Goal: Task Accomplishment & Management: Use online tool/utility

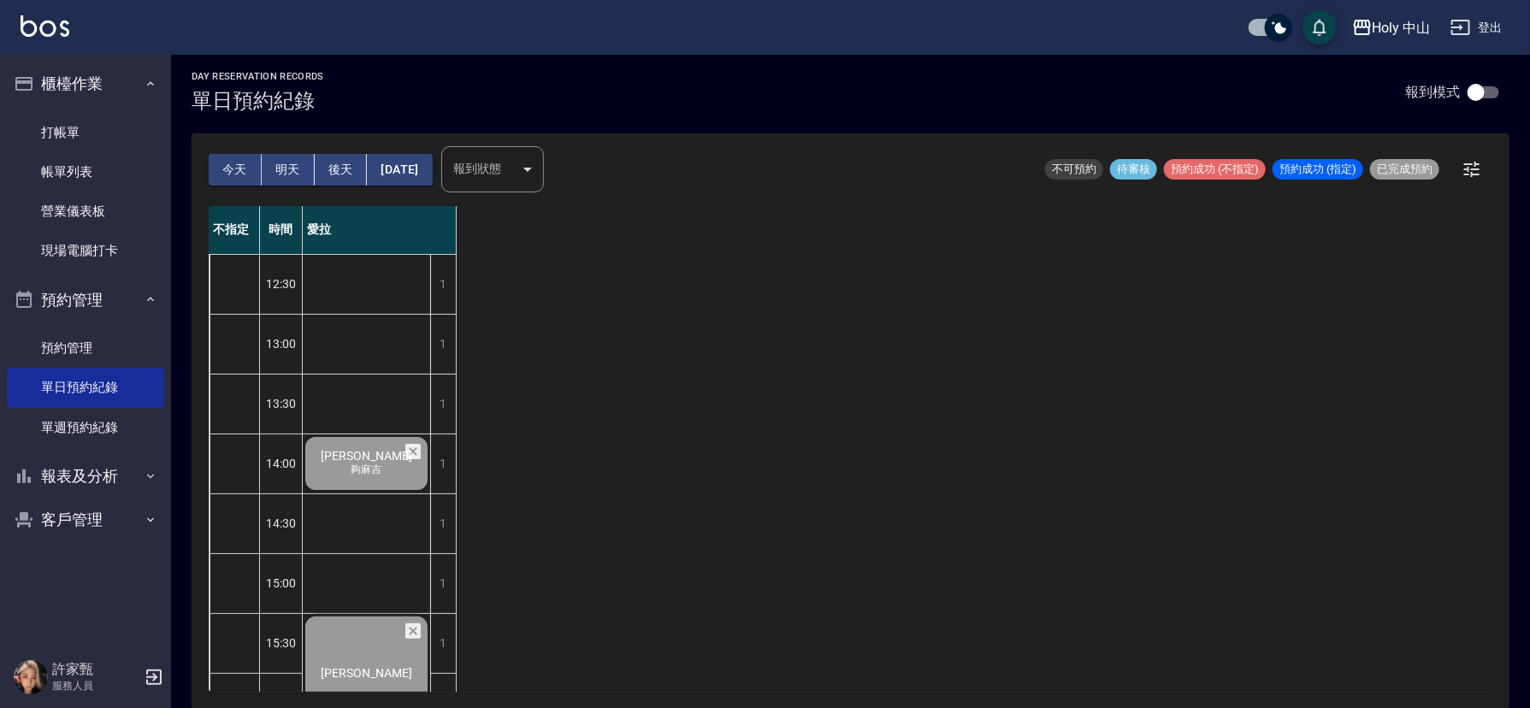
scroll to position [539, 0]
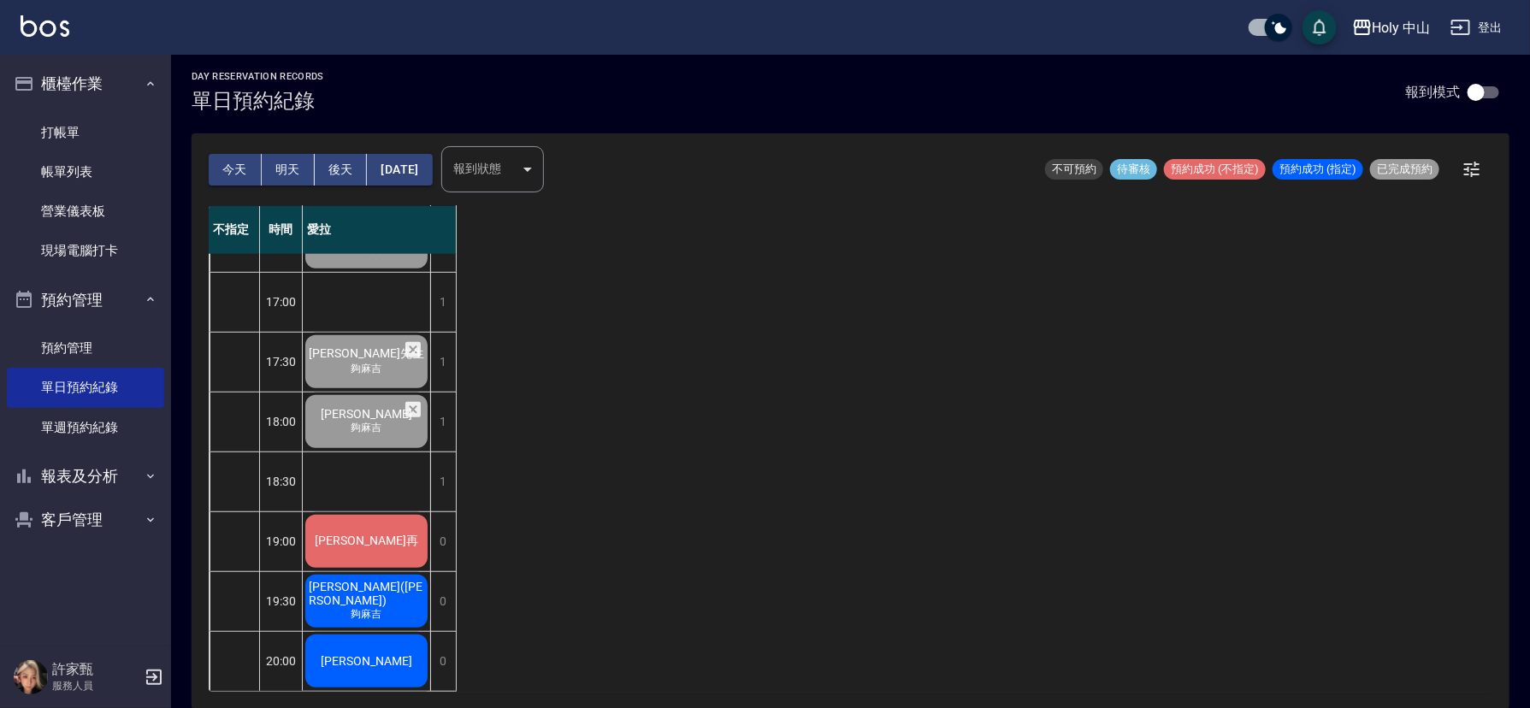
click at [371, 544] on div "[PERSON_NAME]再" at bounding box center [366, 541] width 127 height 58
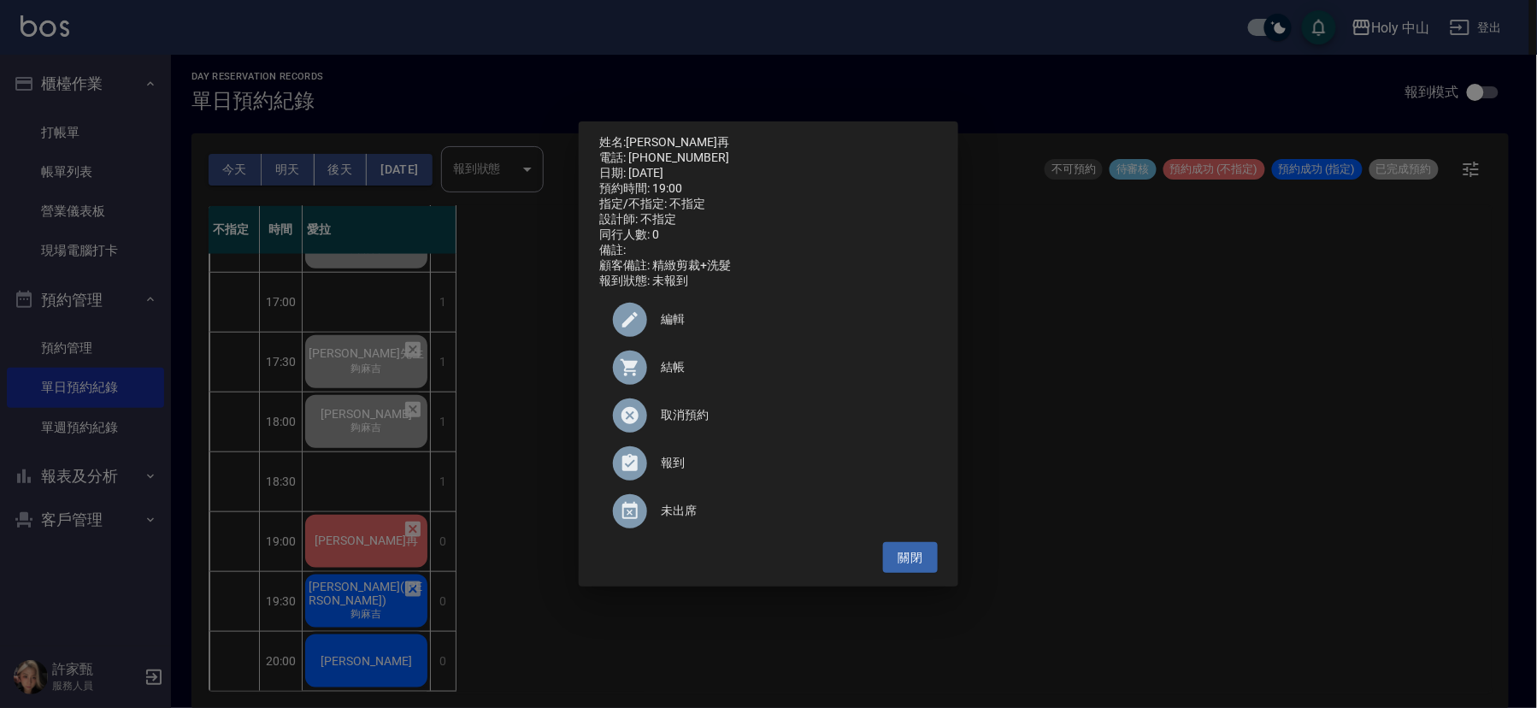
click at [682, 373] on span "結帳" at bounding box center [792, 367] width 263 height 18
click at [1231, 515] on div "姓名: [PERSON_NAME]再 電話: [PHONE_NUMBER] 日期: [DATE] 預約時間: 19:00 指定/不指定: 不指定 設計師: 不…" at bounding box center [768, 354] width 1537 height 708
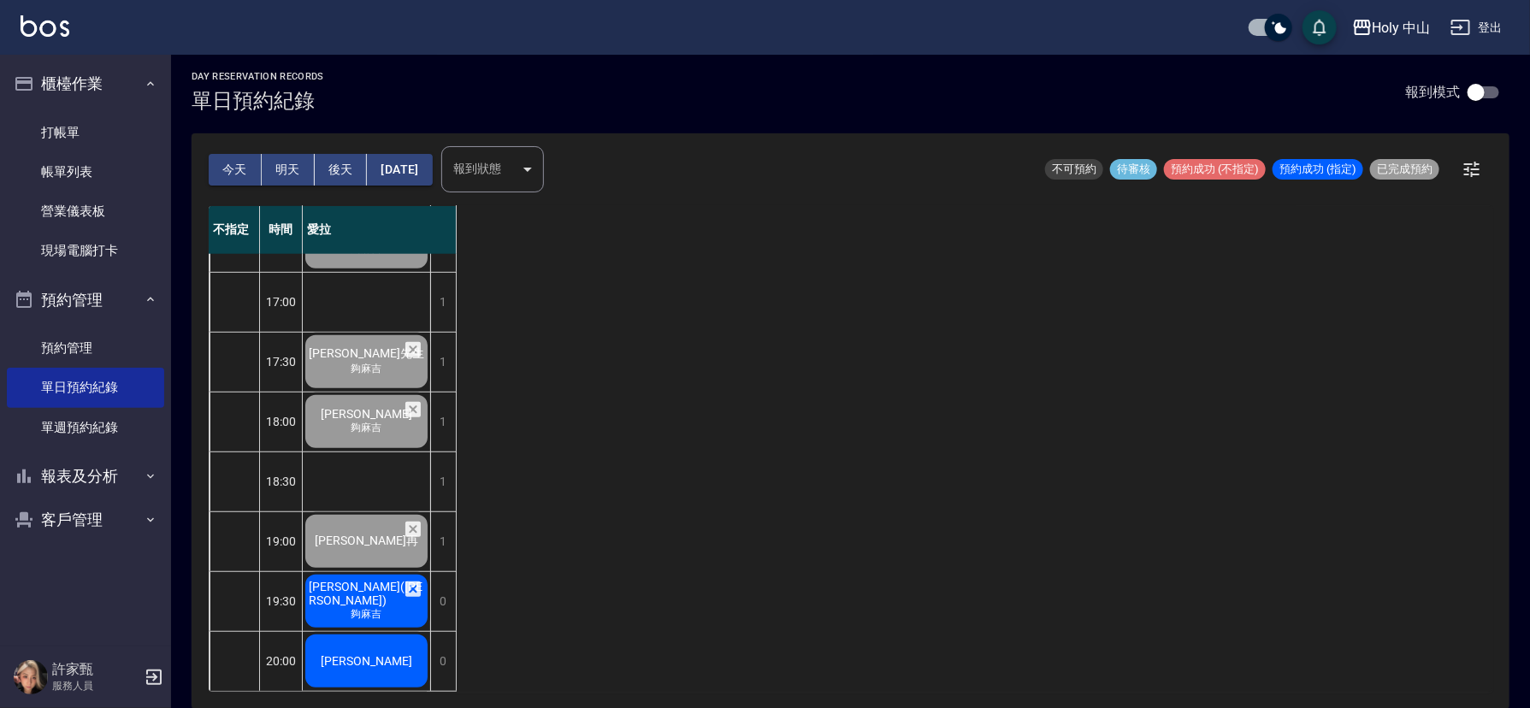
click at [341, 587] on div "[PERSON_NAME]([PERSON_NAME]) 夠[PERSON_NAME]" at bounding box center [366, 601] width 127 height 58
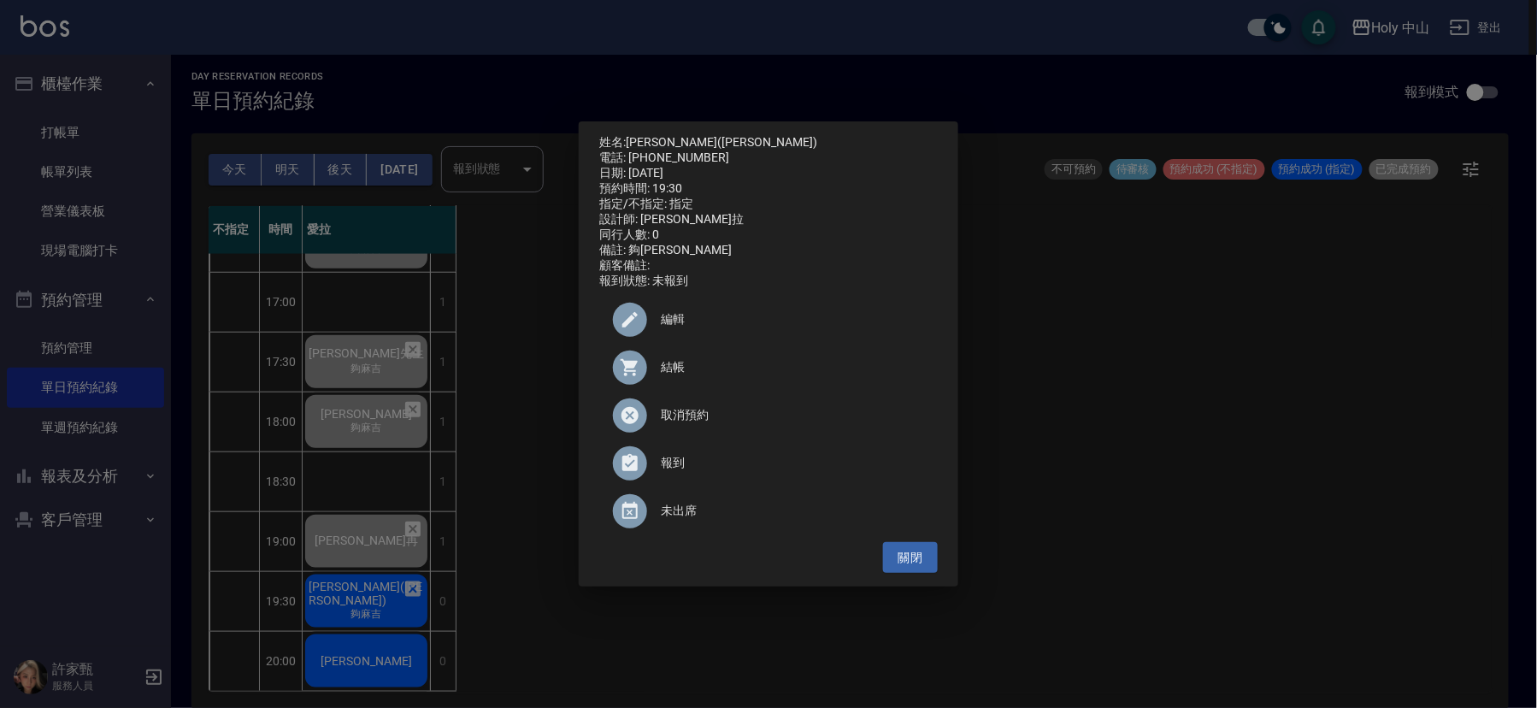
click at [661, 364] on div "結帳" at bounding box center [768, 368] width 339 height 48
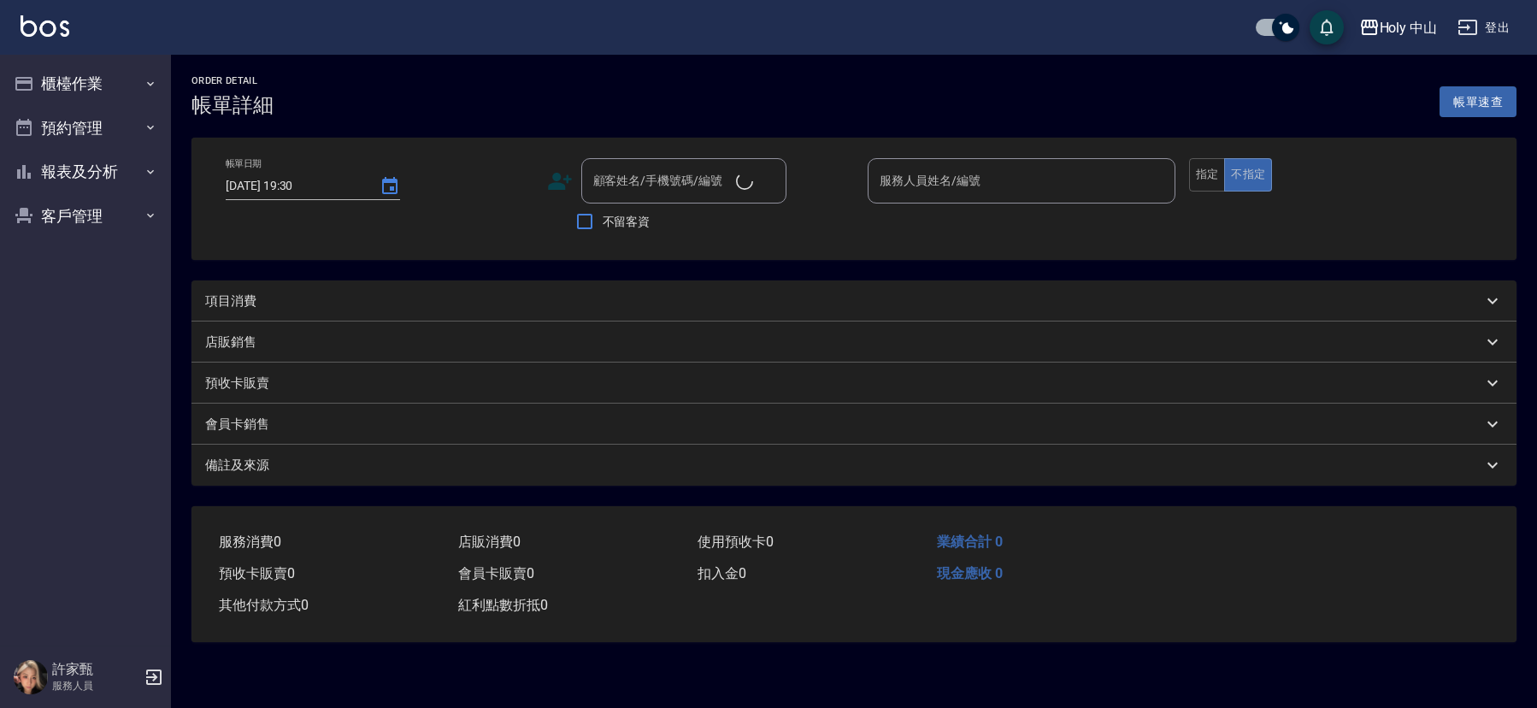
type input "2025/09/19 19:00"
type input "愛拉(無代號)"
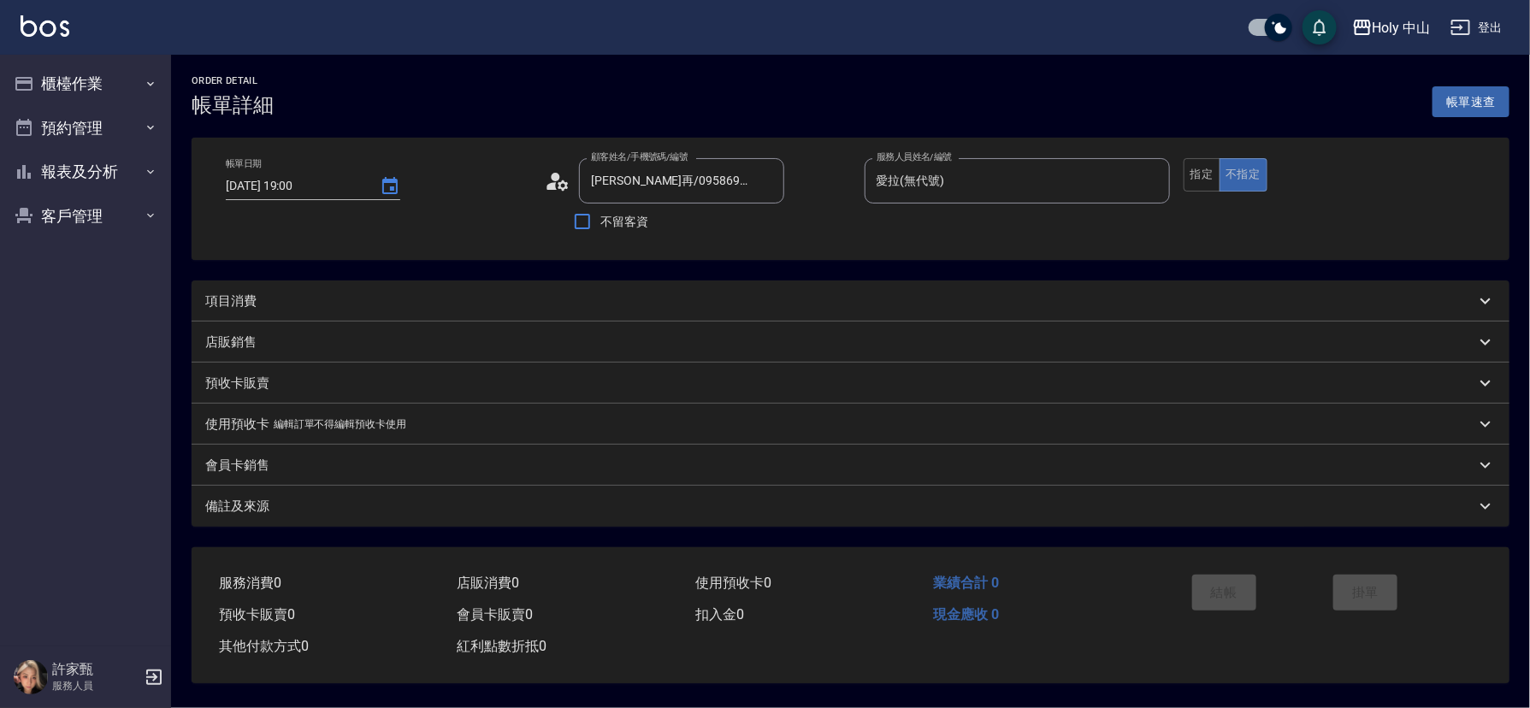
type input "劉崇再/0958698594/null"
click at [304, 304] on div "項目消費" at bounding box center [840, 301] width 1270 height 18
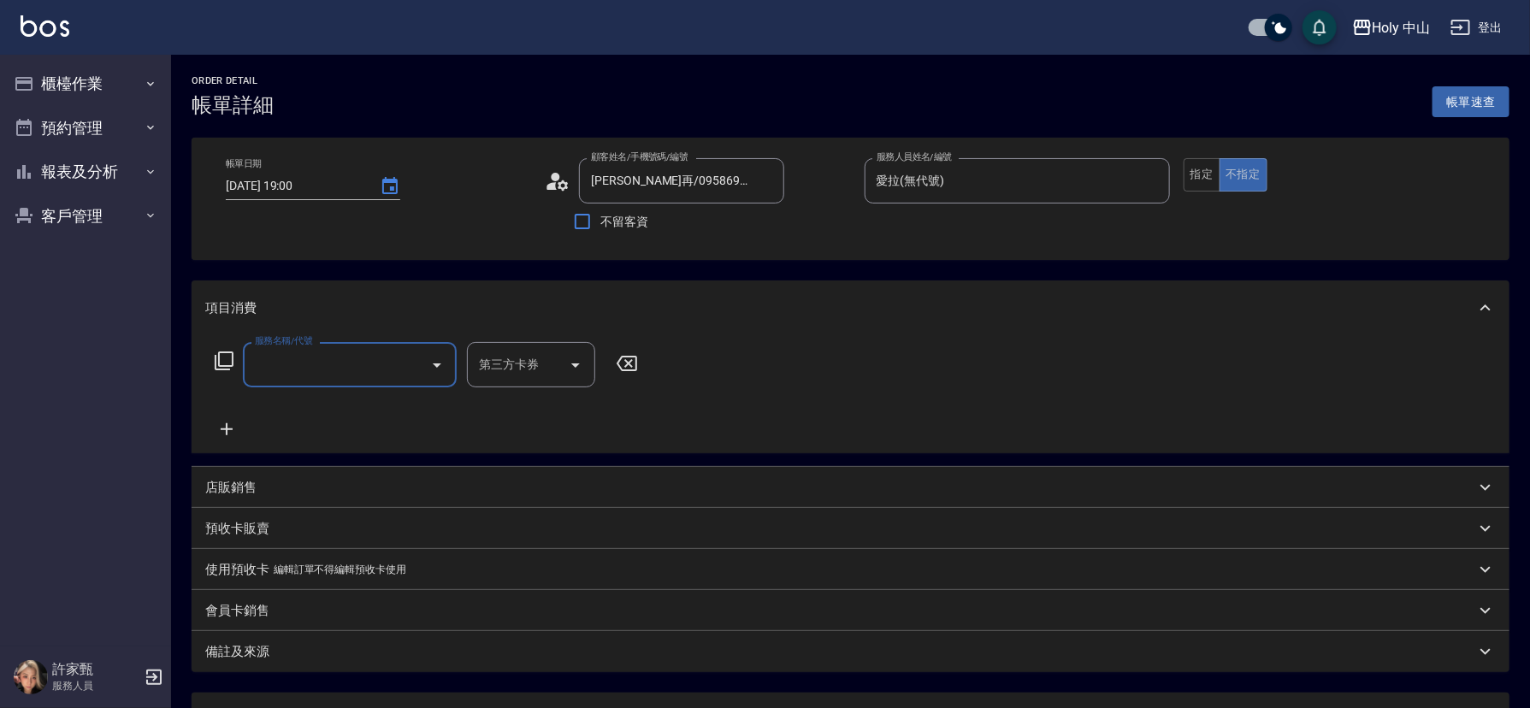
click at [316, 362] on input "服務名稱/代號" at bounding box center [337, 365] width 173 height 30
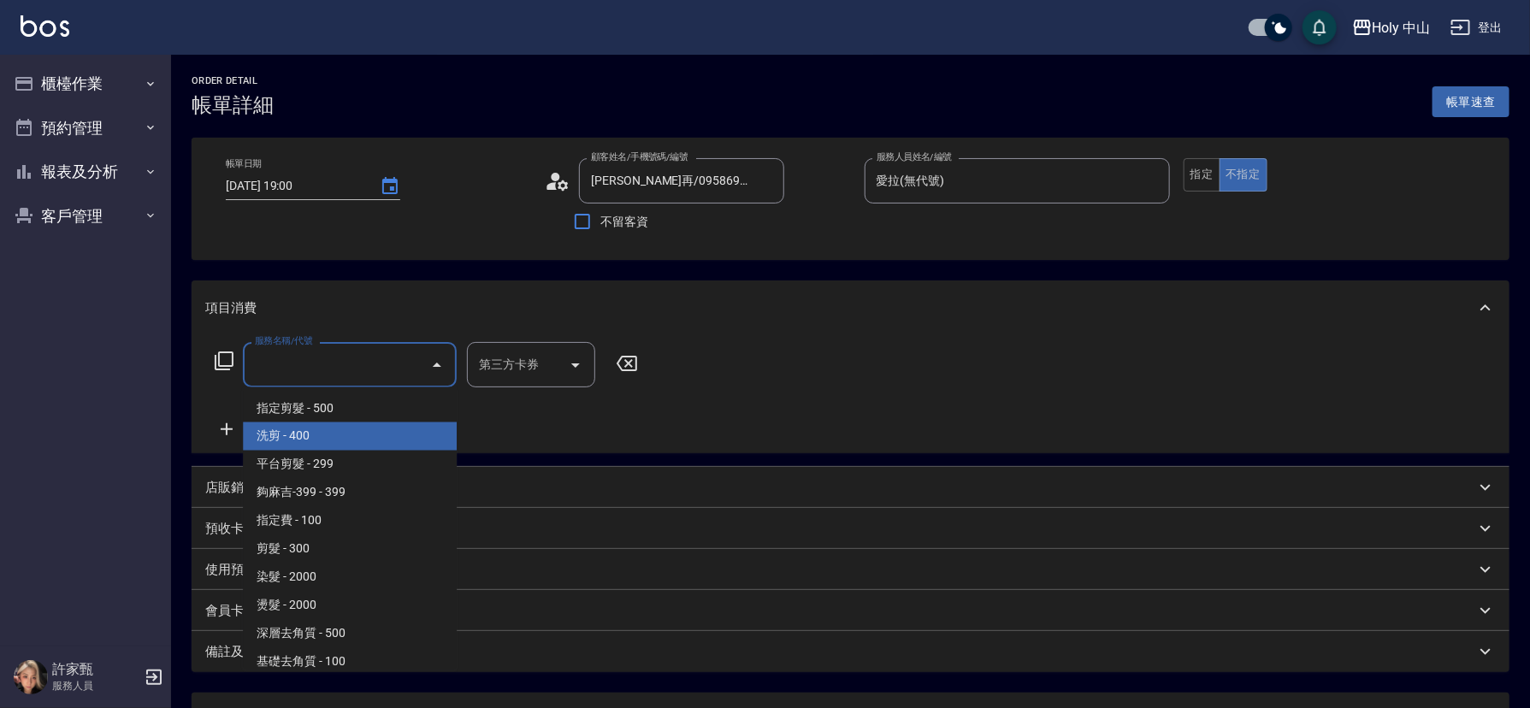
click at [319, 436] on span "洗剪 - 400" at bounding box center [350, 436] width 214 height 28
type input "洗剪(3)"
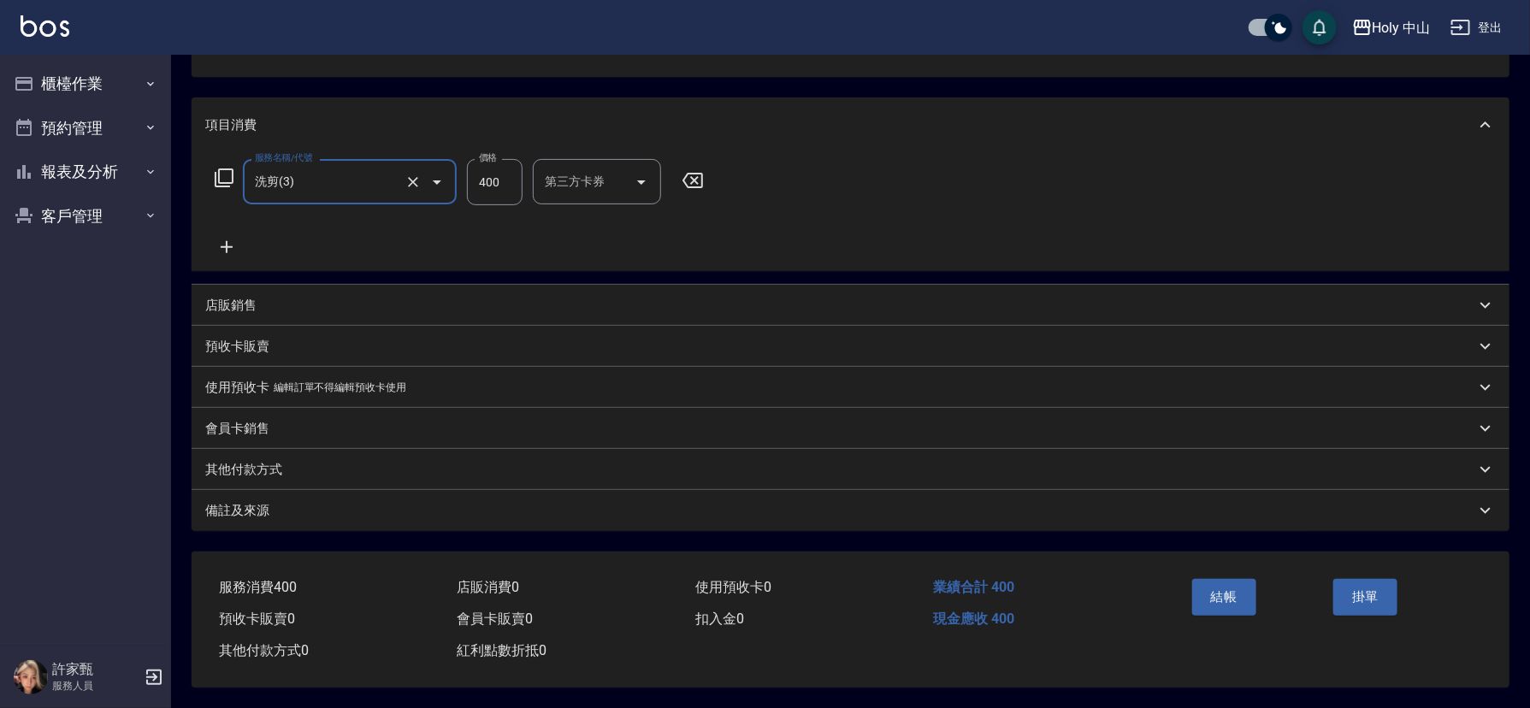
scroll to position [189, 0]
click at [503, 512] on div "備註及來源" at bounding box center [840, 511] width 1270 height 18
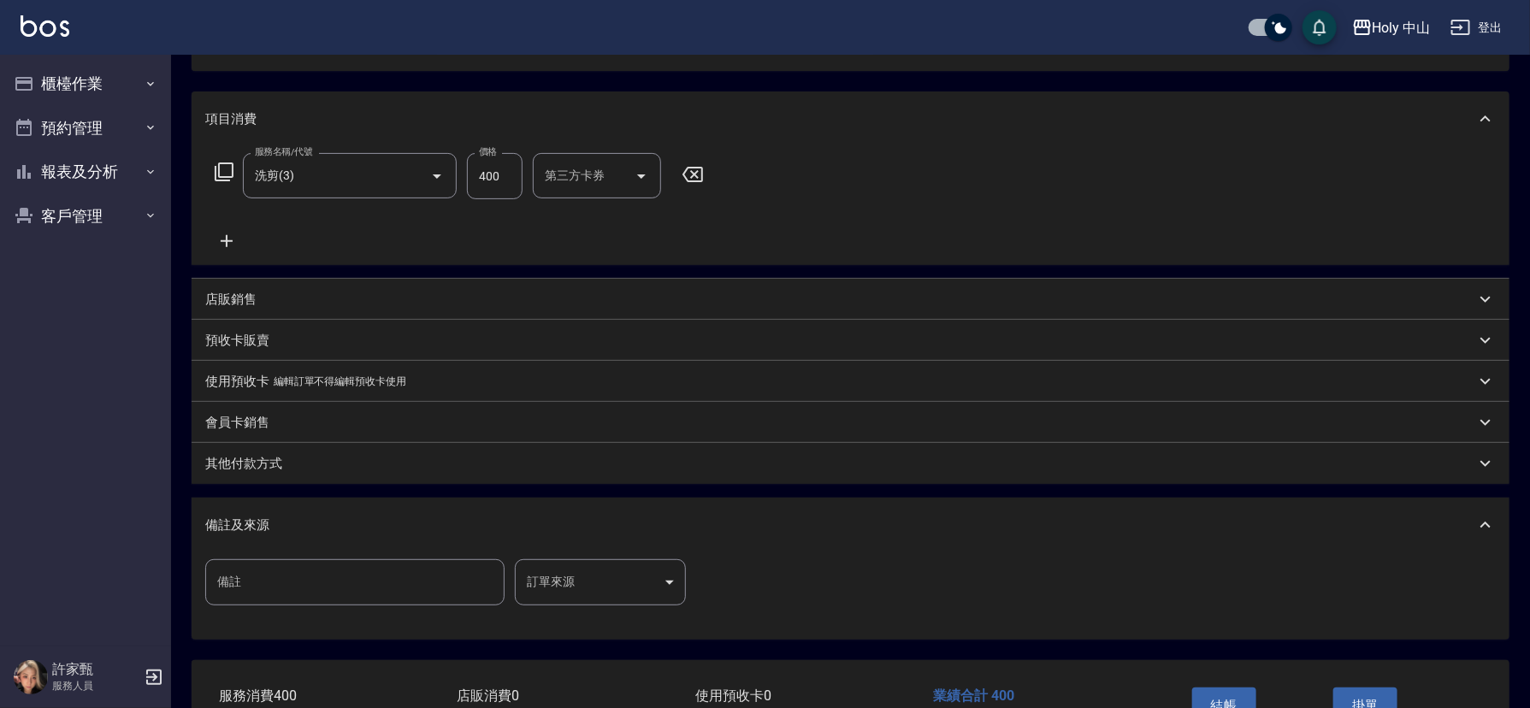
click at [549, 584] on body "Holy 中山 登出 櫃檯作業 打帳單 帳單列表 營業儀表板 現場電腦打卡 預約管理 預約管理 單日預約紀錄 單週預約紀錄 報表及分析 報表目錄 店家日報表 …" at bounding box center [765, 313] width 1530 height 1005
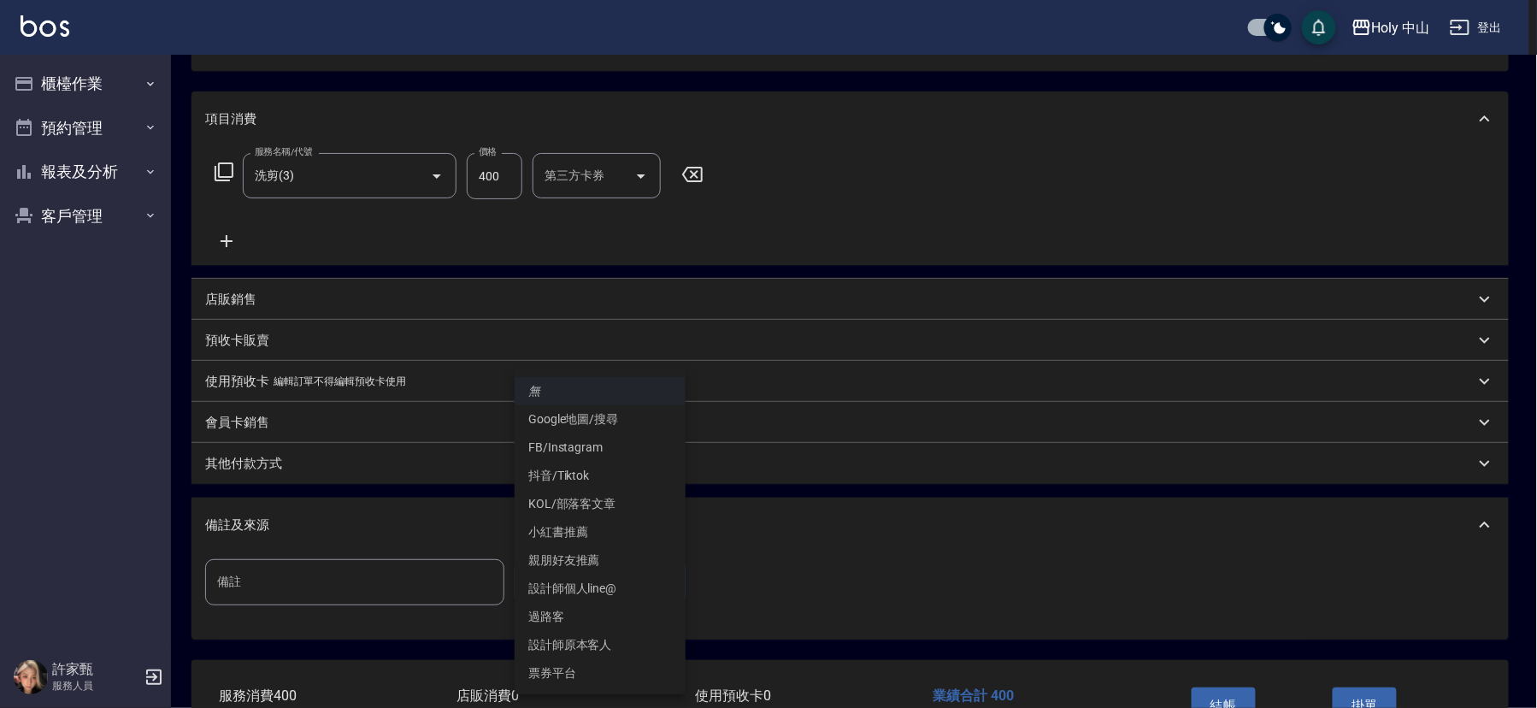
click at [596, 411] on li "Google地圖/搜尋" at bounding box center [600, 419] width 171 height 28
type input "Google地圖/搜尋"
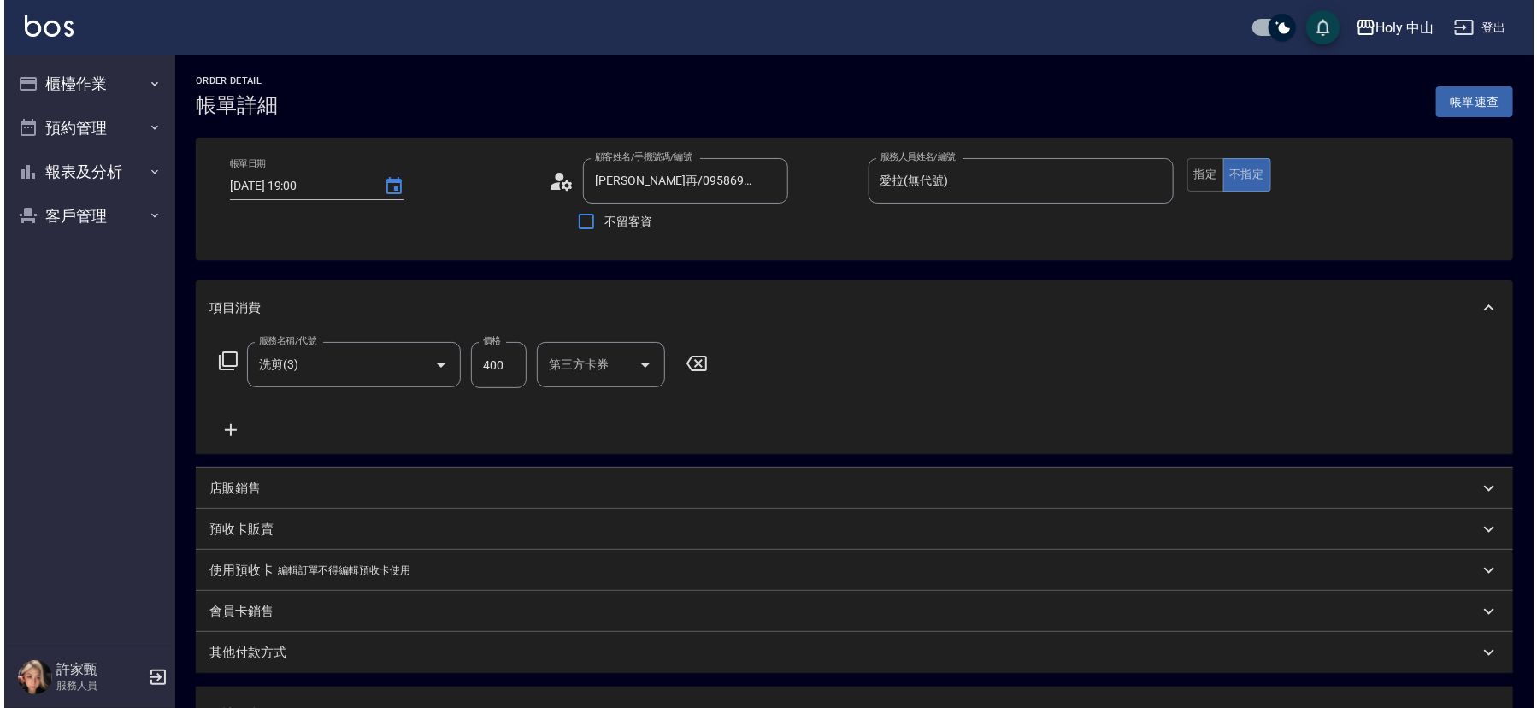
scroll to position [257, 0]
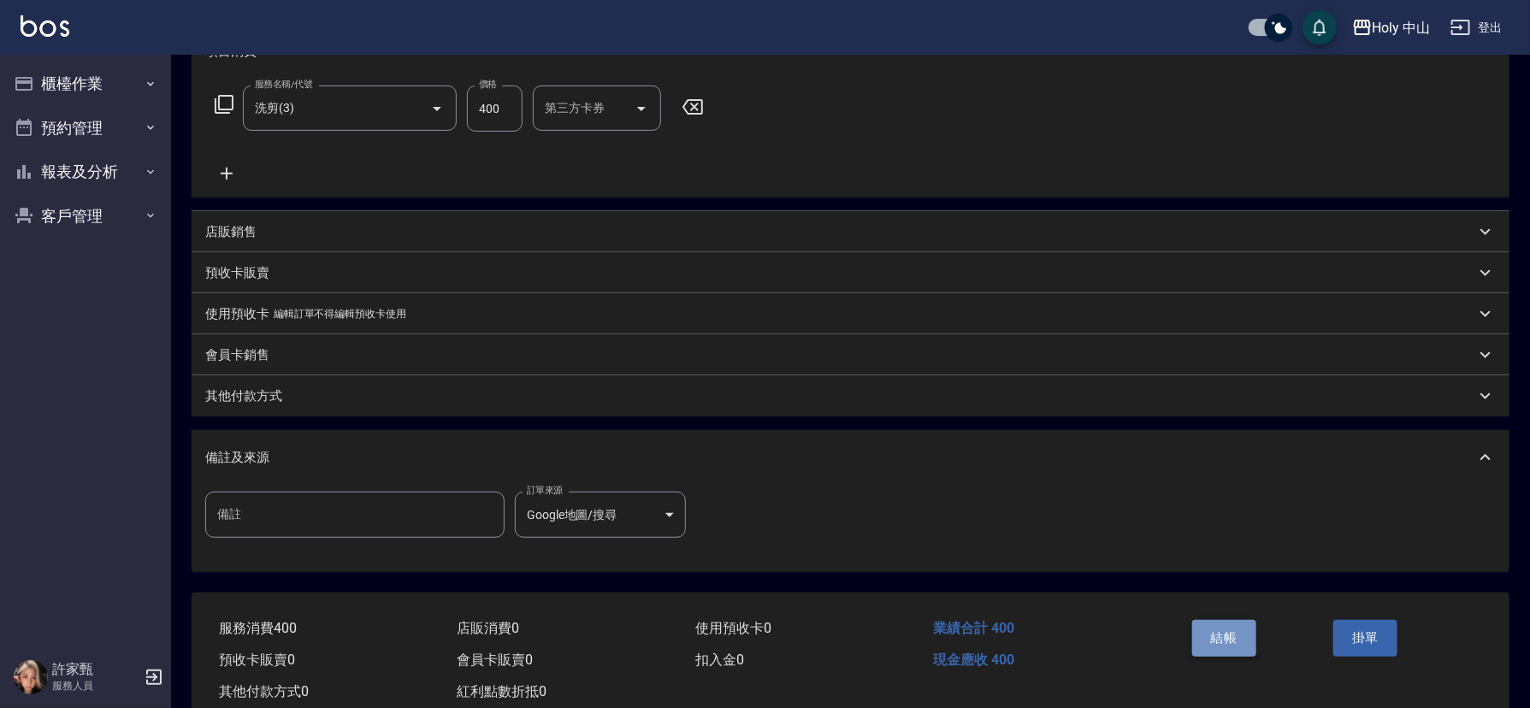
click at [1233, 637] on button "結帳" at bounding box center [1224, 638] width 64 height 36
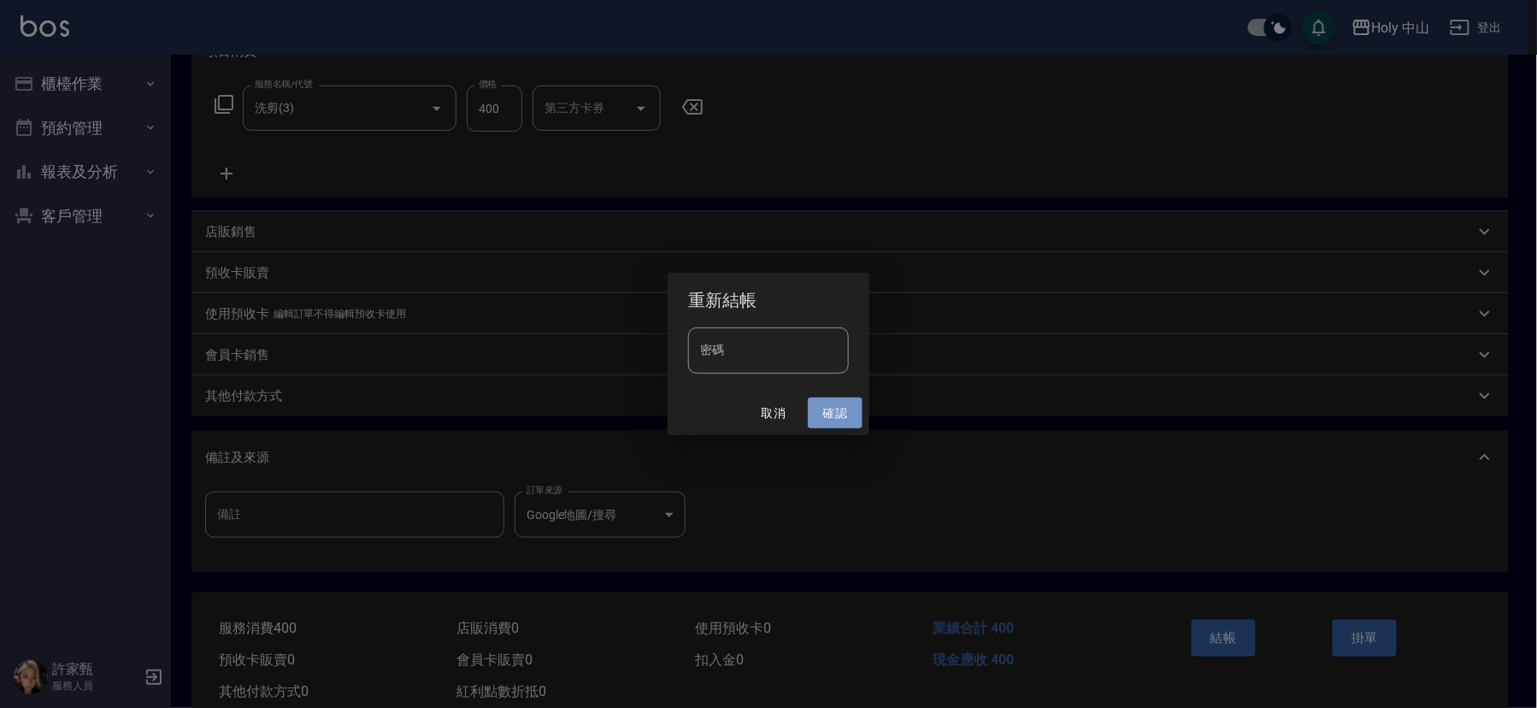
click at [834, 408] on button "確認" at bounding box center [835, 414] width 55 height 32
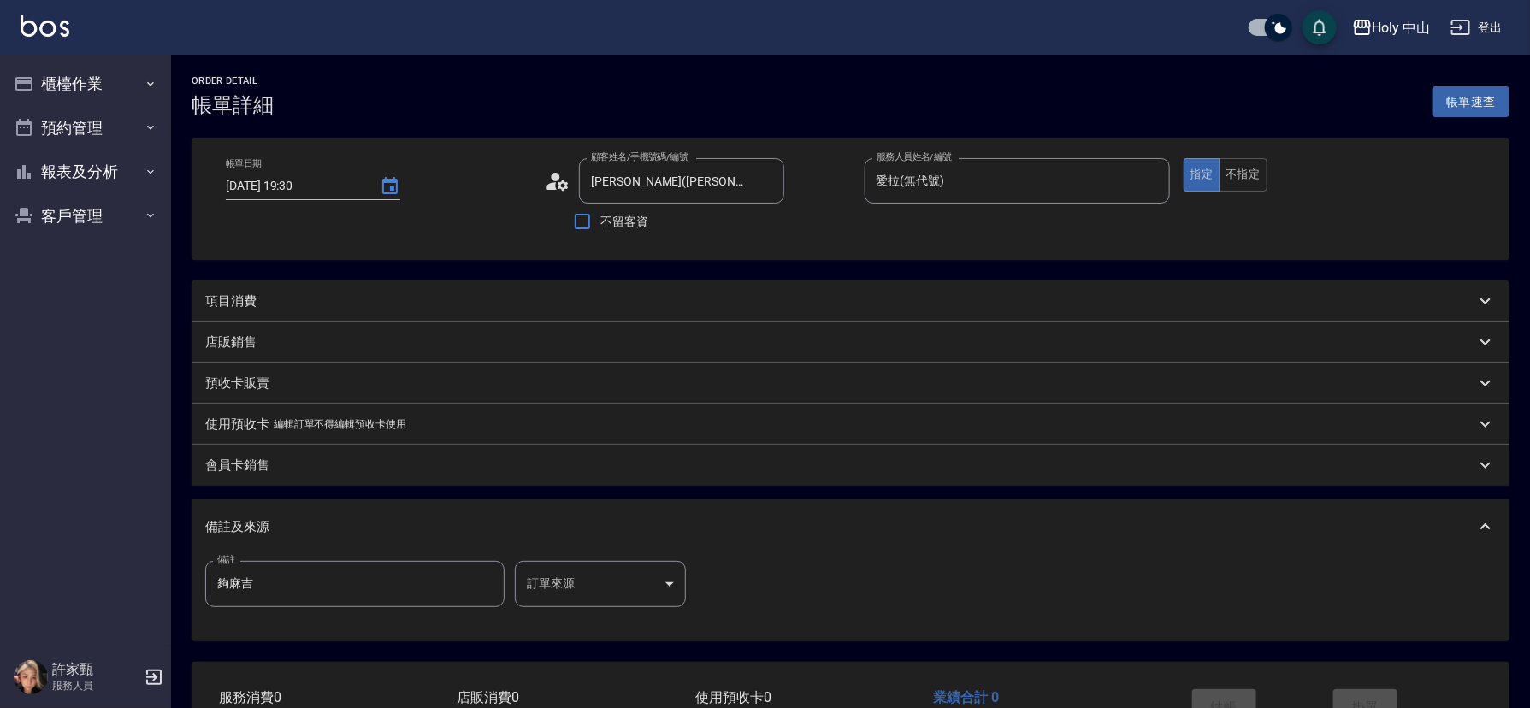
type input "[PERSON_NAME]([PERSON_NAME])/0958861170/null"
click at [329, 298] on div "項目消費" at bounding box center [840, 301] width 1270 height 18
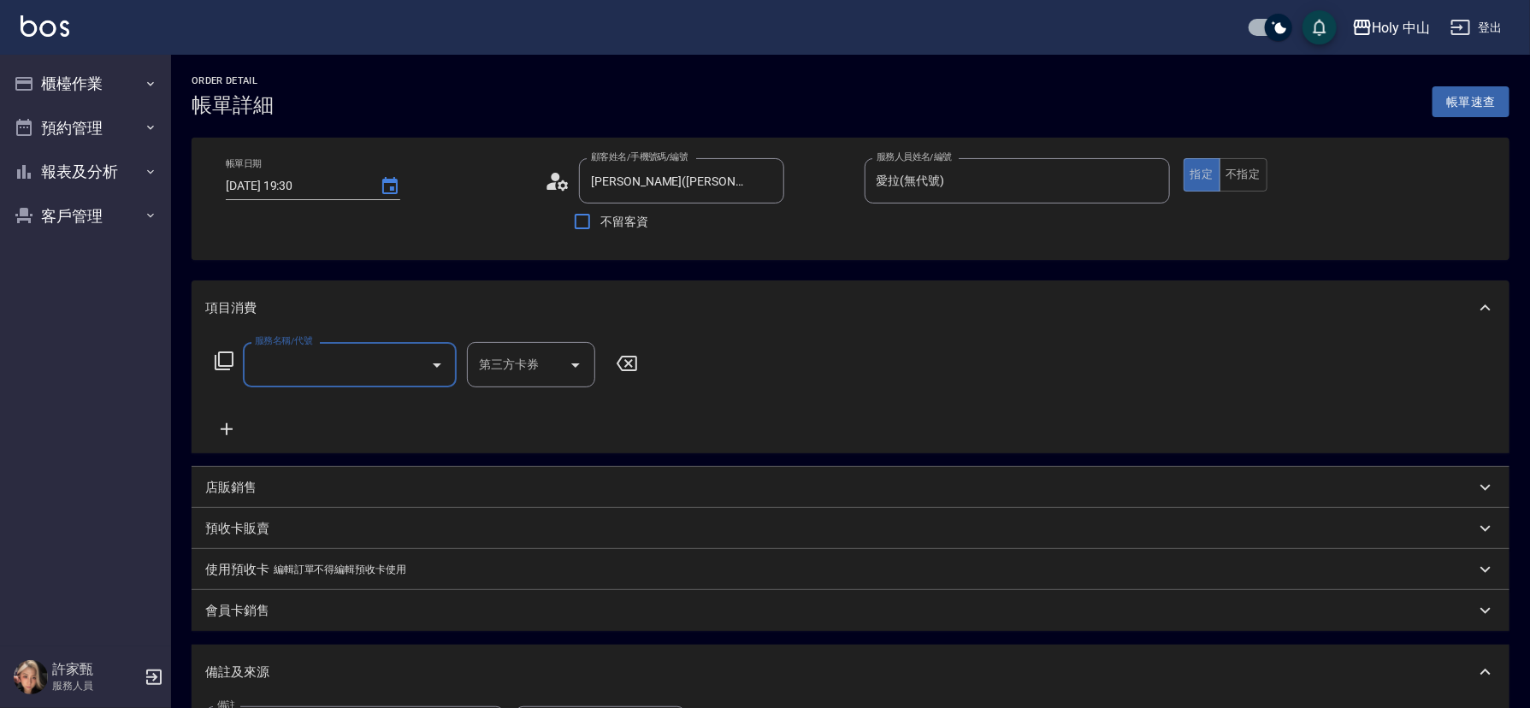
click at [329, 361] on input "服務名稱/代號" at bounding box center [337, 365] width 173 height 30
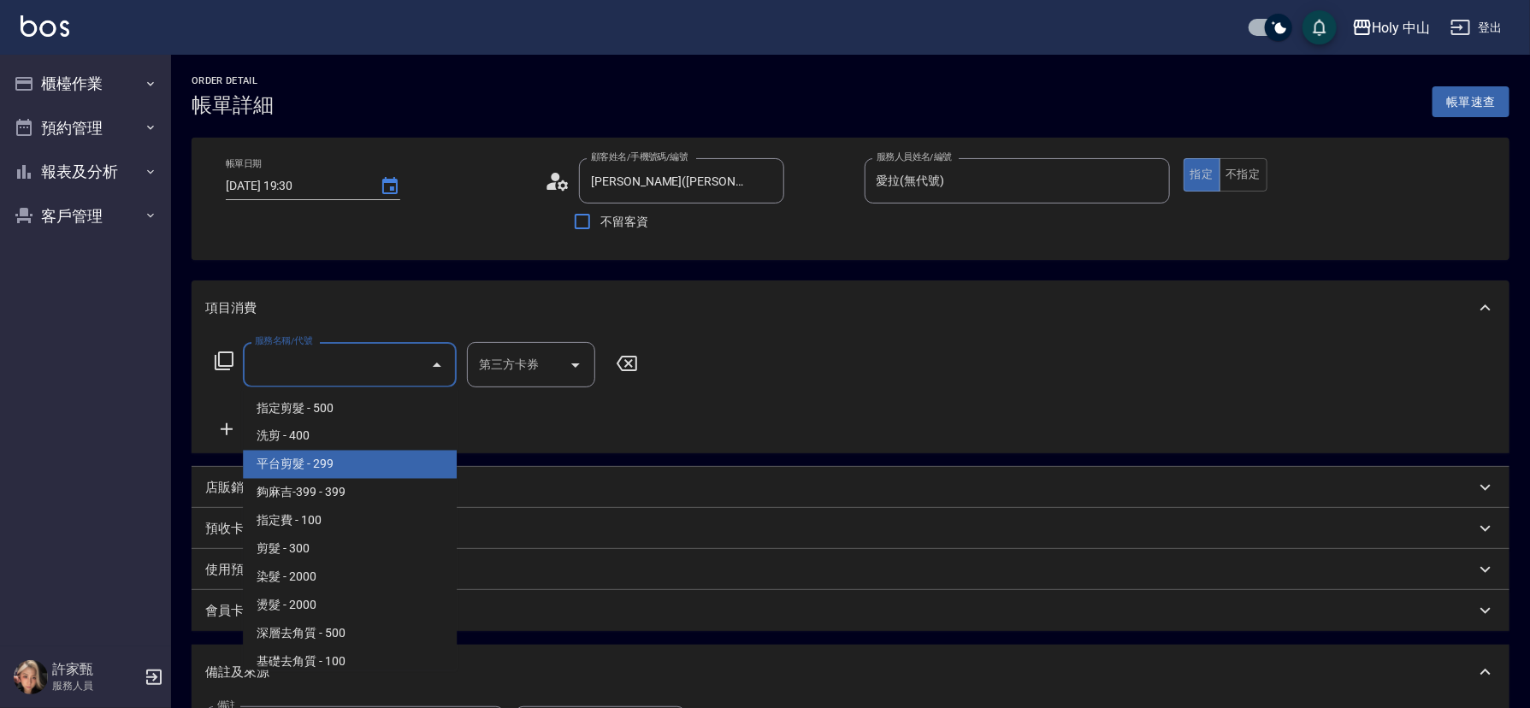
click at [318, 458] on span "平台剪髮 - 299" at bounding box center [350, 465] width 214 height 28
type input "平台剪髮(4)"
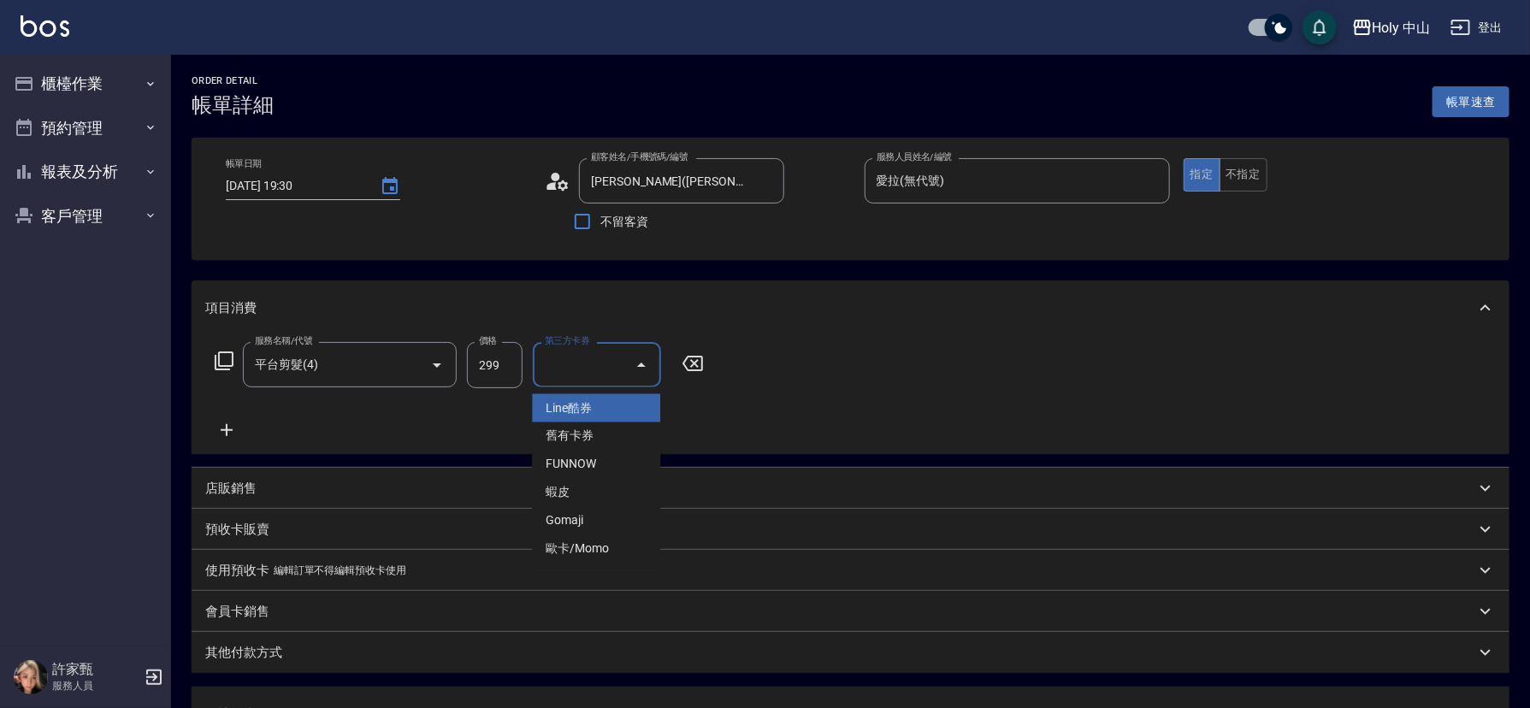
click at [582, 370] on div "第三方卡券 第三方卡券" at bounding box center [597, 364] width 128 height 45
click at [557, 517] on span "Gomaji" at bounding box center [596, 521] width 128 height 28
type input "Gomaji"
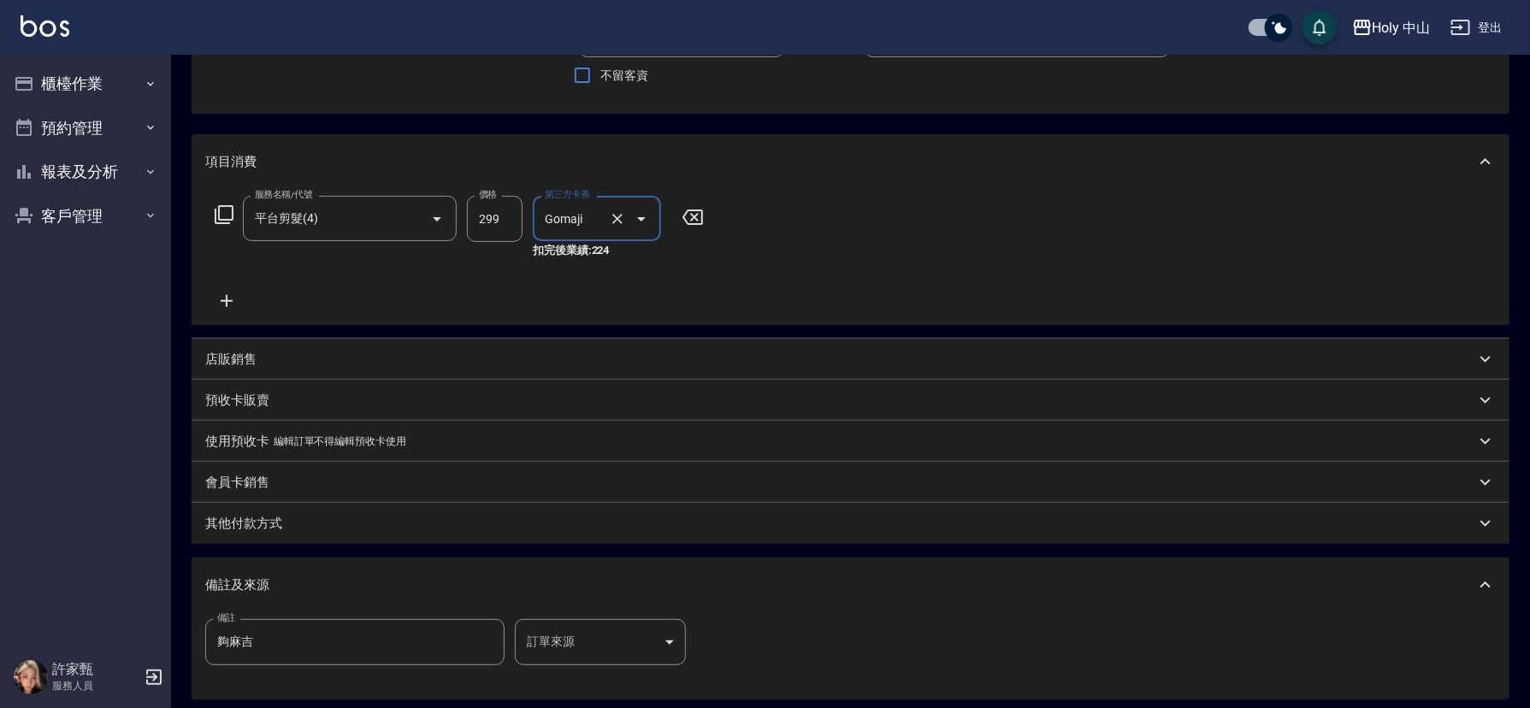
scroll to position [321, 0]
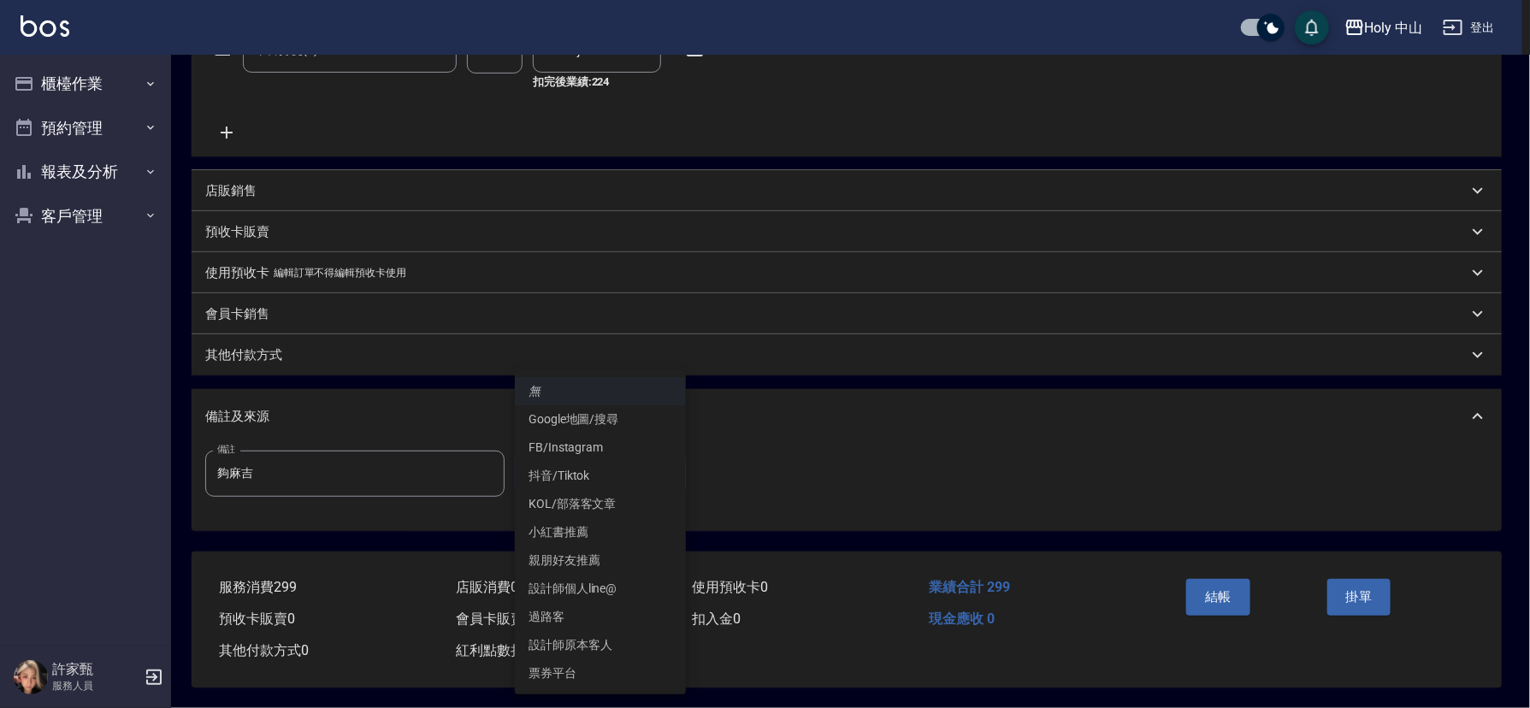
click at [560, 469] on body "Holy 中山 登出 櫃檯作業 打帳單 帳單列表 營業儀表板 現場電腦打卡 預約管理 預約管理 單日預約紀錄 單週預約紀錄 報表及分析 報表目錄 店家日報表 …" at bounding box center [765, 196] width 1530 height 1023
click at [593, 665] on li "票券平台" at bounding box center [600, 673] width 171 height 28
type input "票券平台"
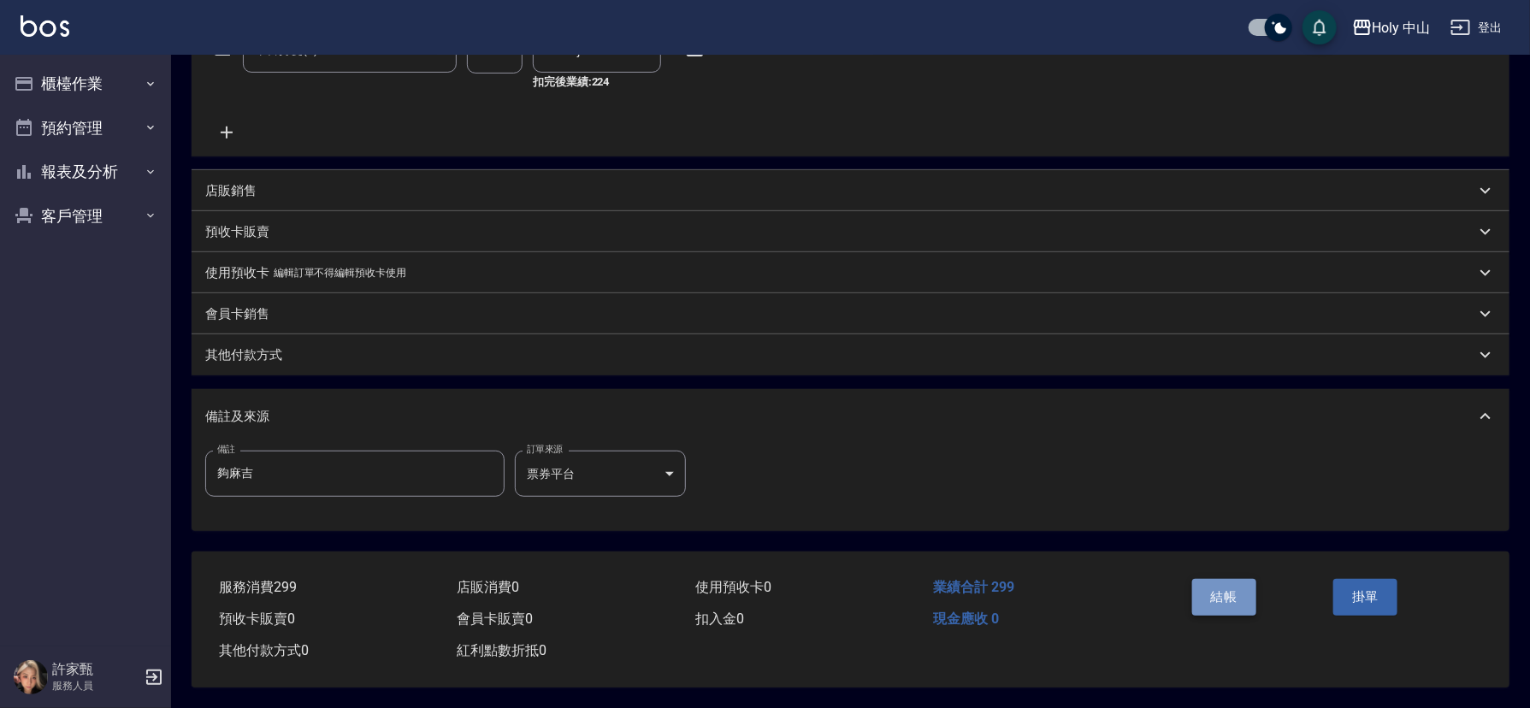
click at [1209, 598] on button "結帳" at bounding box center [1224, 597] width 64 height 36
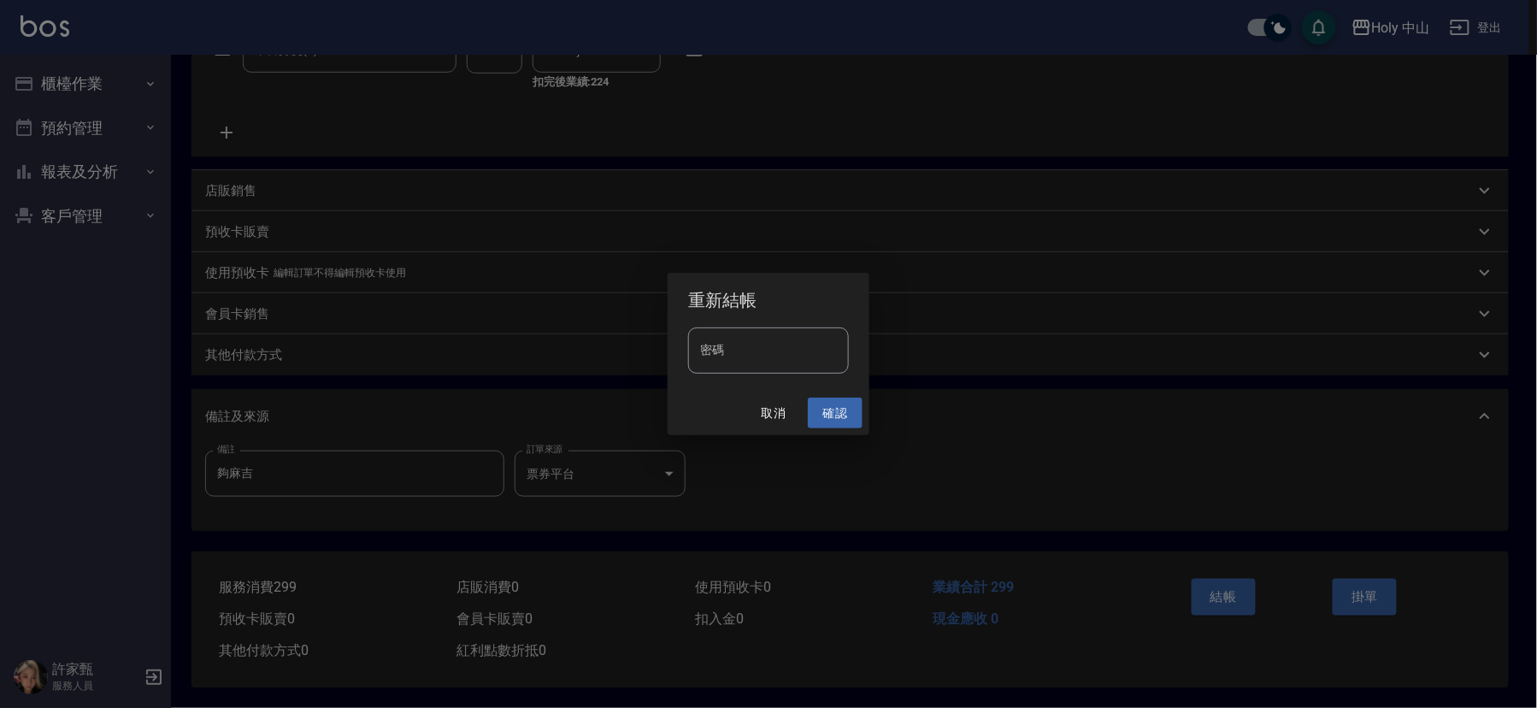
click at [841, 410] on button "確認" at bounding box center [835, 414] width 55 height 32
